Goal: Contribute content

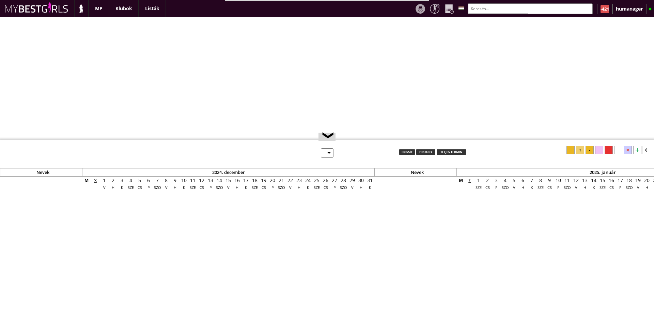
select select "0"
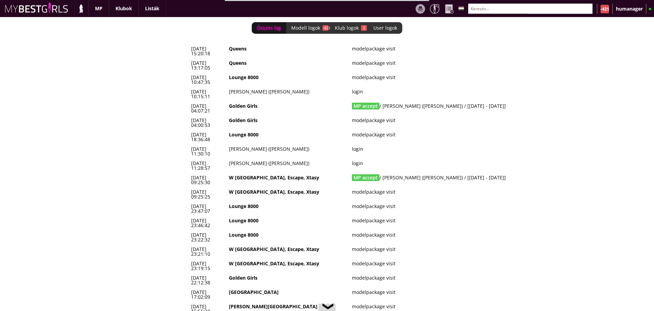
scroll to position [0, 2942]
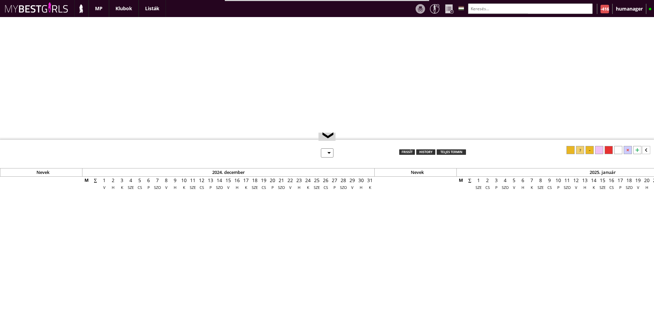
select select "0"
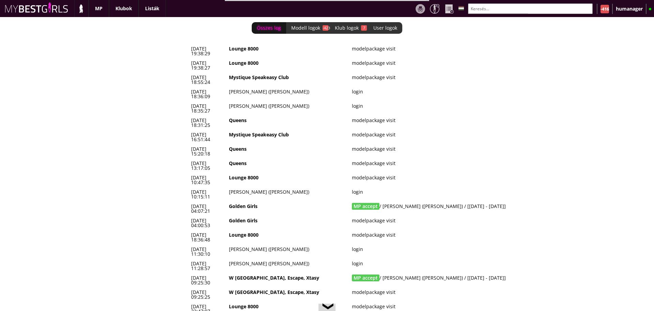
scroll to position [0, 2942]
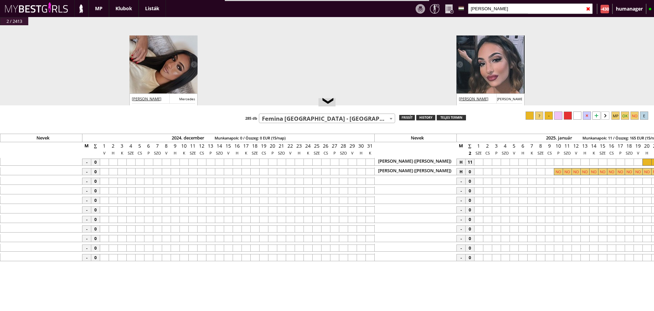
select select "449"
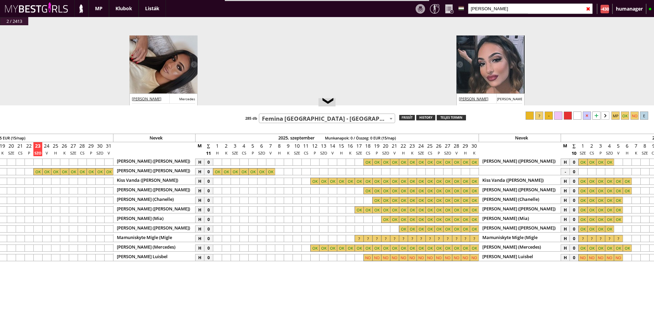
scroll to position [36, 0]
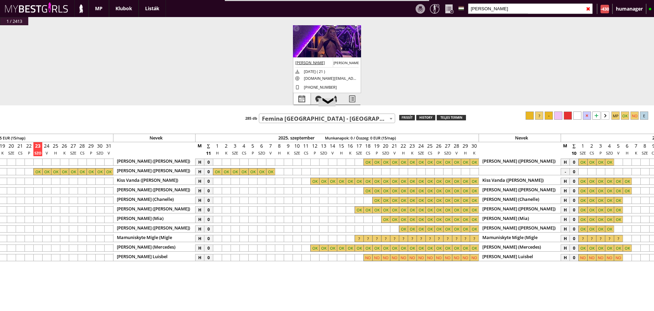
type input "[PERSON_NAME]"
click at [302, 98] on div at bounding box center [302, 99] width 17 height 12
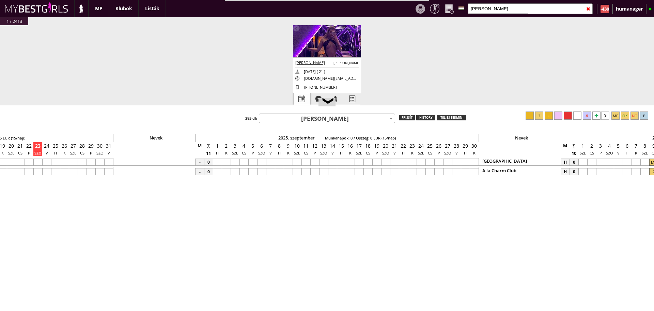
select select "0"
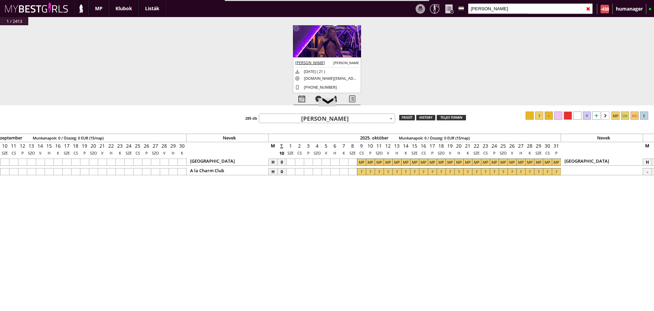
scroll to position [0, 3517]
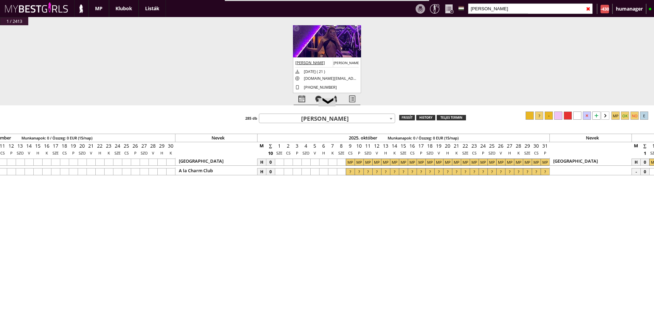
click at [491, 5] on input "[PERSON_NAME]" at bounding box center [530, 8] width 125 height 11
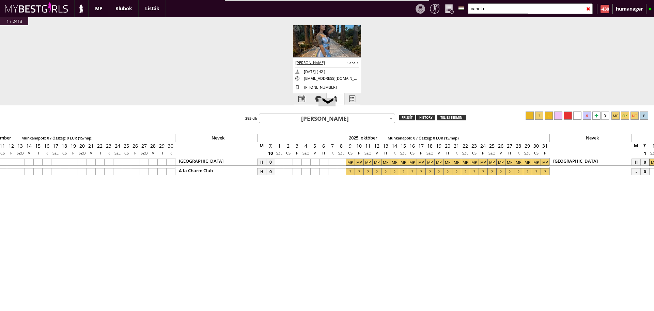
type input "canela"
click at [338, 100] on div at bounding box center [335, 99] width 17 height 12
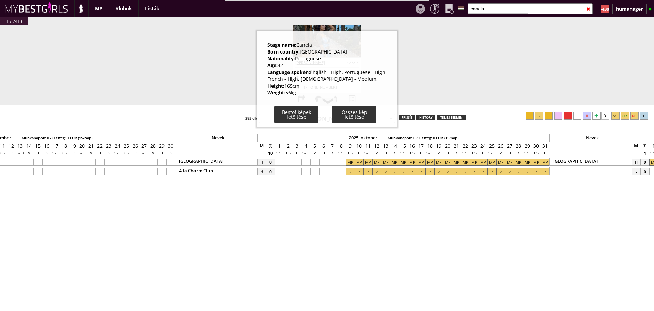
click at [208, 95] on div "#42438 [DATE] 00:44:15 [PERSON_NAME] [PERSON_NAME] [DATE] ( 21 ) [DOMAIN_NAME][…" at bounding box center [327, 68] width 654 height 87
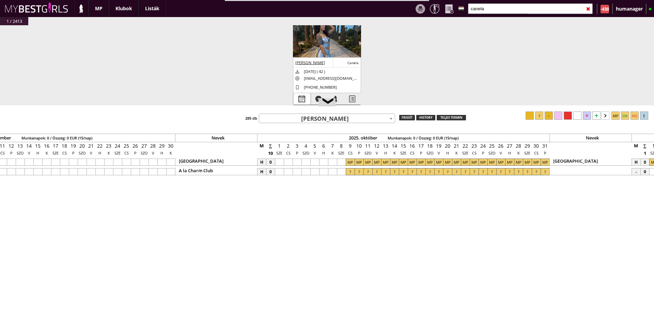
click at [296, 95] on div at bounding box center [302, 99] width 17 height 12
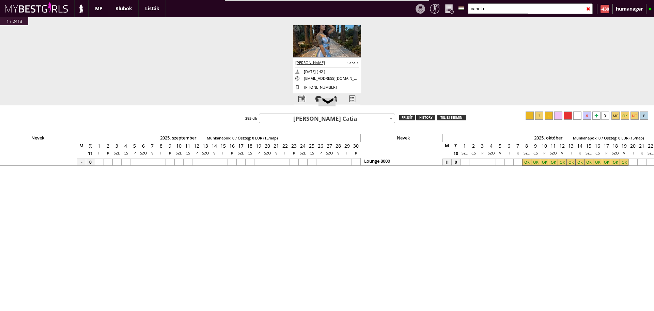
scroll to position [0, 3339]
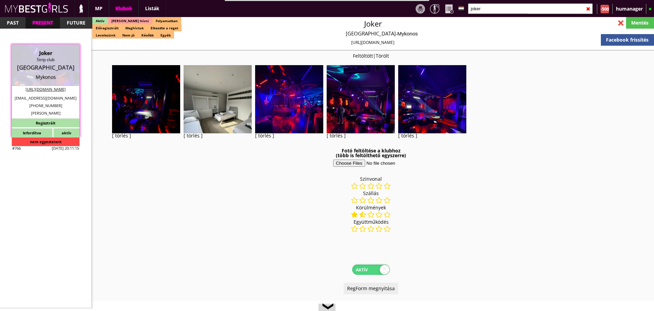
select select "343"
select select "reg"
select select "0"
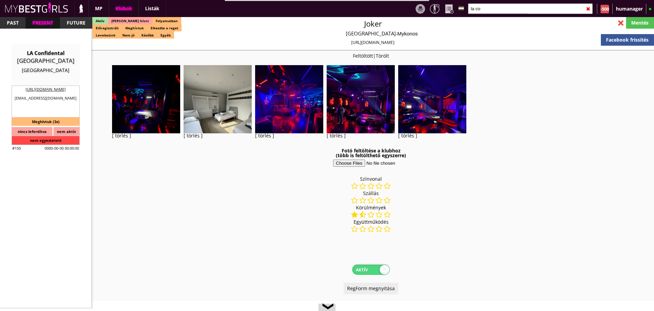
scroll to position [31, 0]
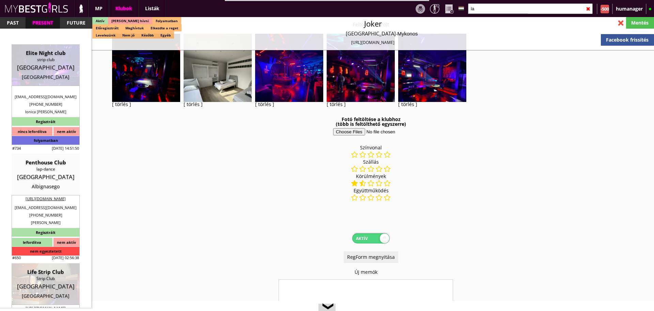
type input "l"
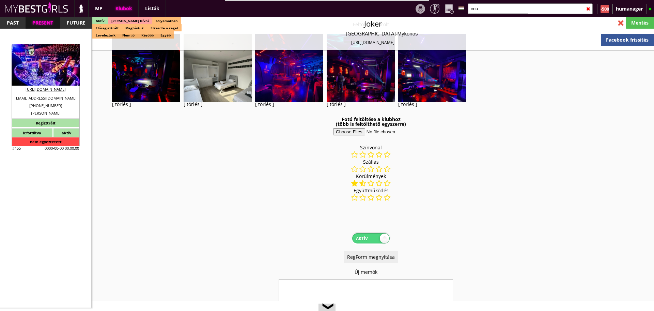
type input "cou"
click at [39, 54] on div "[GEOGRAPHIC_DATA]" at bounding box center [46, 52] width 58 height 7
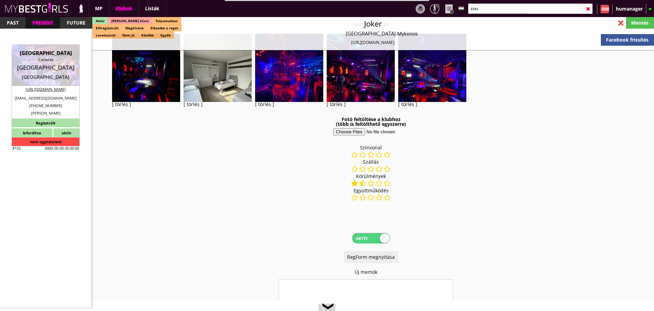
type input "Geneva"
checkbox input "false"
type textarea "Lilláék szerint ez legjobb! Pascal Coupole Avenue Geneve: No sorry 🤦🏻 too old I…"
type input "20.00"
type input "CHF"
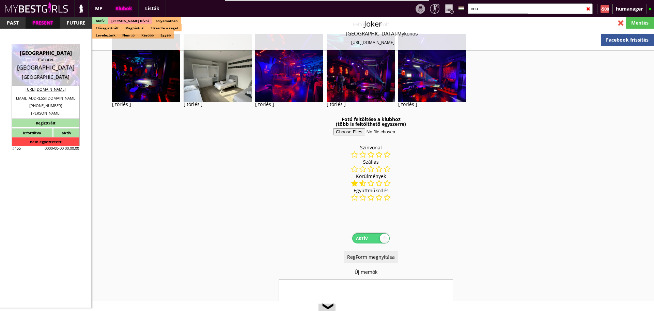
type input "[GEOGRAPHIC_DATA]"
type input "Cabaret"
type input "1204"
type input "Rue du Rhône 116"
type input "41"
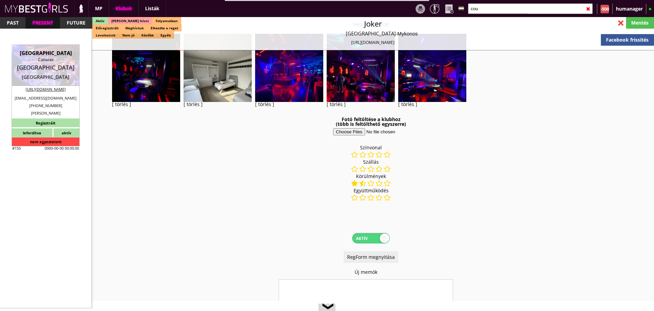
type input "79 542 58 48"
type input "info@coupole-avenue.ch"
type input "http://coupoleavenue.ch/"
type textarea "LA COUPOLE AVENUE NIGHT CLUB SA CHE-105.860.246 1204 Genéve rue du Rhône 116"
type input "LA COUPOLE AVENUE NIGHT CLUB SA"
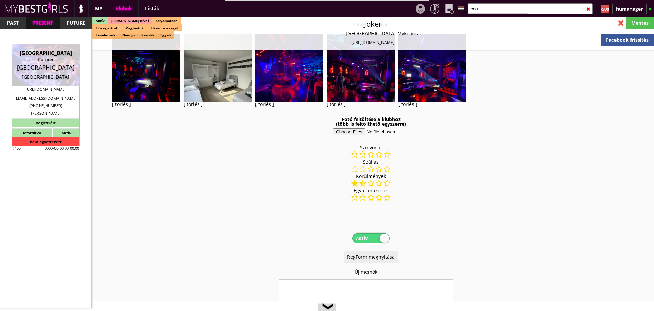
type input "CHE-105.860.246"
type input "1204"
type input "Genéve"
type input "rue du Rhône 116"
type input "Pascal"
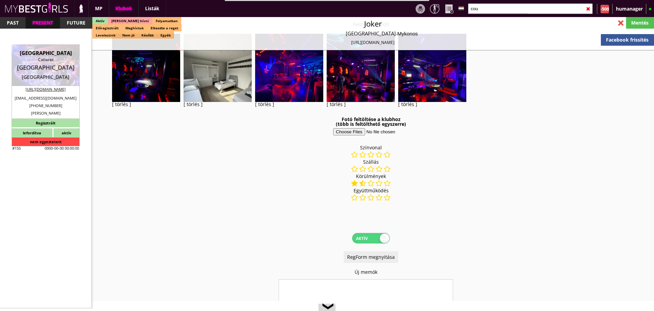
type input "Roussaux"
type input "41"
type input "79 542 58 48"
type input "info@coupole-avenue.ch"
type input "10"
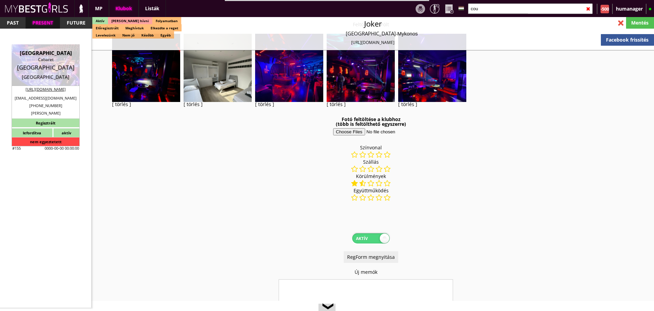
type input "2"
select select "months"
type input "1"
select select "months"
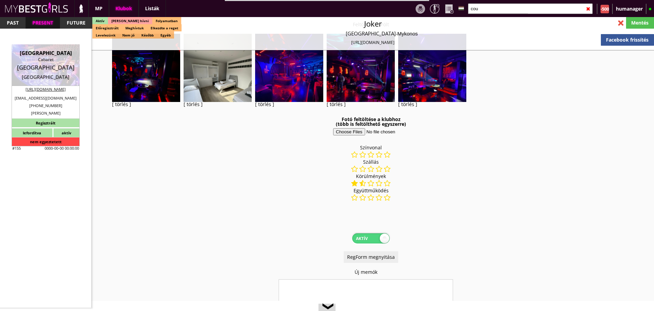
select select "0"
type input "0.00"
type input "1-2"
checkbox input "true"
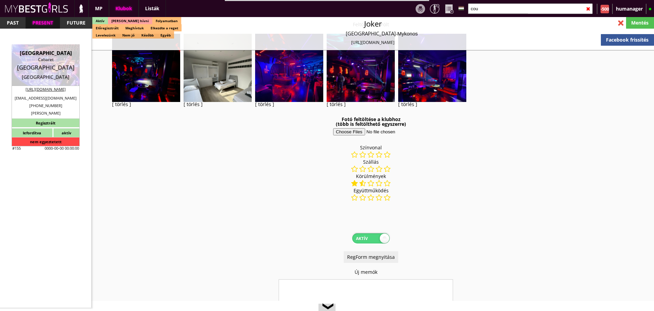
checkbox input "true"
checkbox input "false"
checkbox input "true"
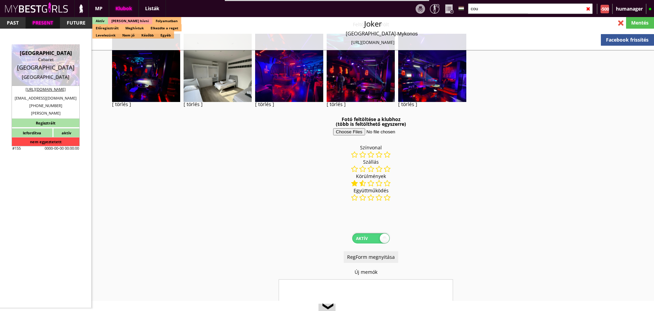
checkbox input "true"
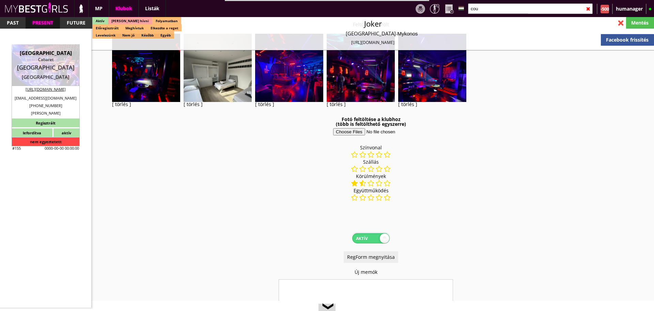
checkbox input "true"
type input "5"
checkbox input "true"
type input "3-6"
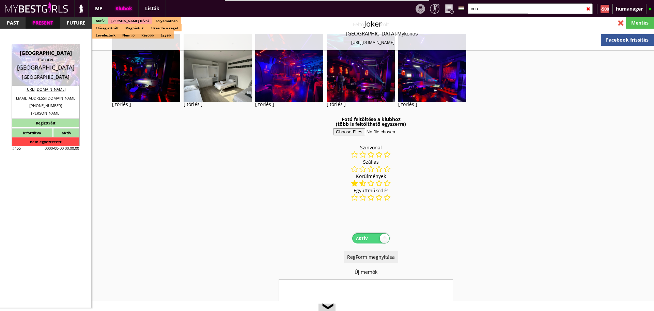
type input "1"
type input "1000"
type input "100.00"
select select "last day"
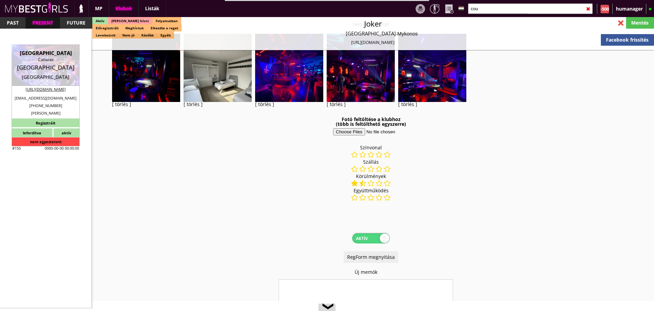
select select "last day"
checkbox input "true"
type input "100"
checkbox input "false"
checkbox input "true"
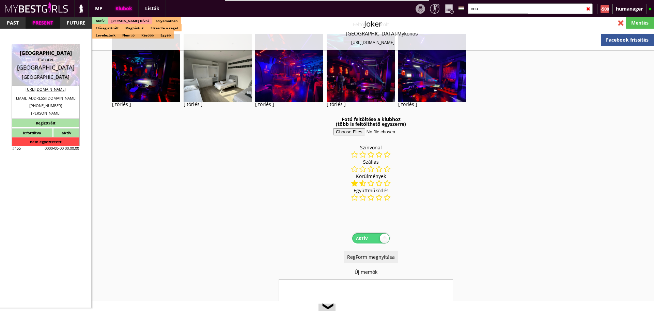
type input "100"
checkbox input "false"
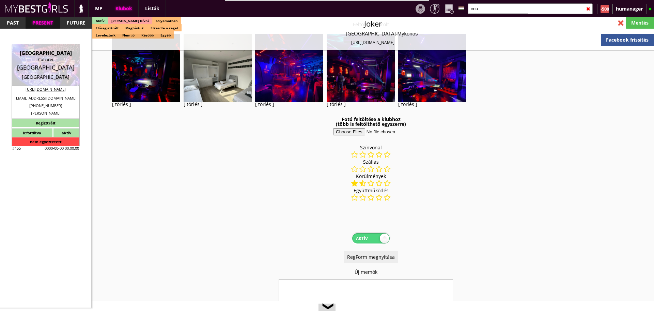
checkbox input "false"
select select "info@coupole-avenue.ch"
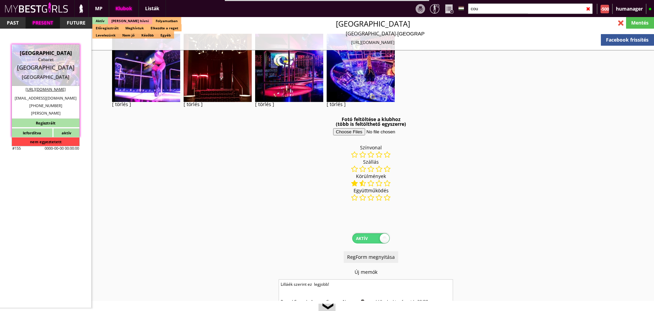
checkbox input "true"
type input "Hostess és táncosmunka Genf elit klubjában"
type input "Genf egyik legszínvonalasabb cabaret-ja - 100 CHF fix / nap"
type input "Stage dance, private dance, italkonzumálás"
type textarea "Switzerland Club type: Cabaret Type of work: Stage dance, private dance, consum…"
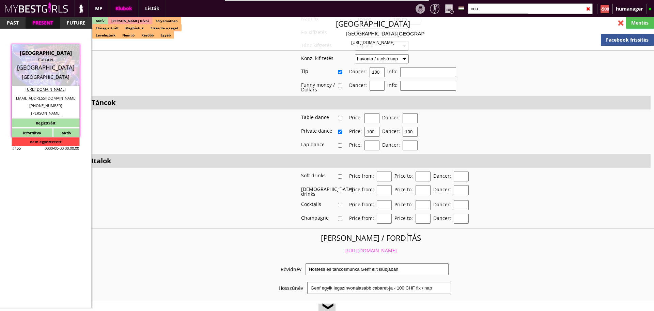
scroll to position [1196, 0]
click at [346, 247] on link "https://mybestgirls.com/hostess-es-tancosmunka-genf-elit-klubjaban" at bounding box center [371, 250] width 51 height 6
